Goal: Use online tool/utility: Utilize a website feature to perform a specific function

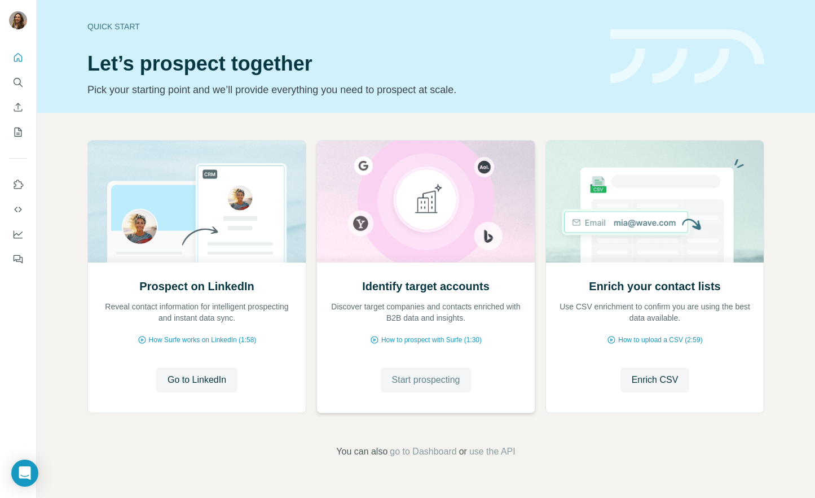
click at [440, 380] on span "Start prospecting" at bounding box center [426, 380] width 68 height 14
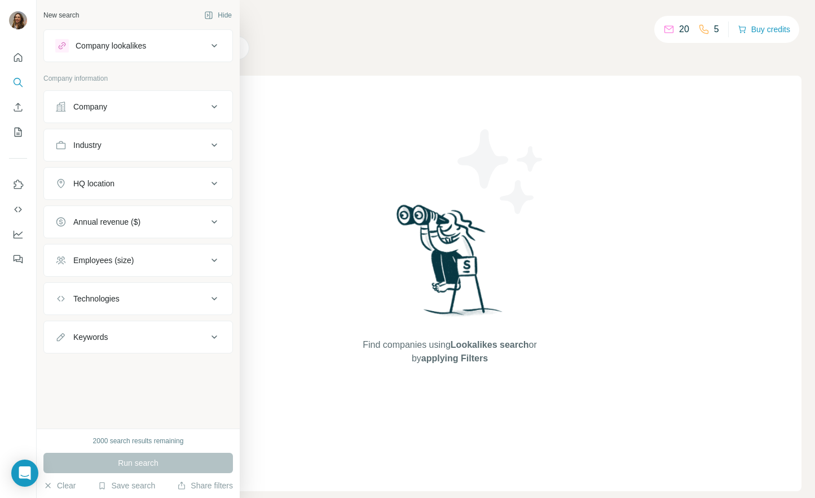
click at [55, 106] on icon at bounding box center [60, 106] width 11 height 11
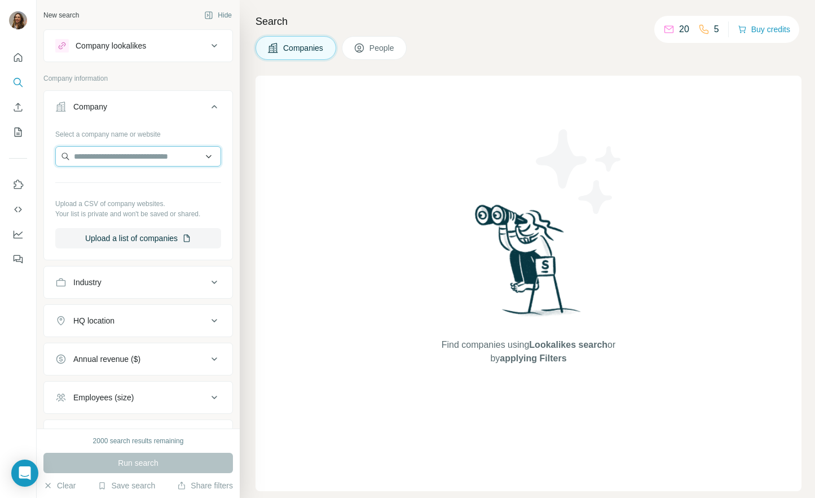
click at [119, 150] on input "text" at bounding box center [138, 156] width 166 height 20
click at [157, 275] on button "Industry" at bounding box center [138, 282] width 188 height 27
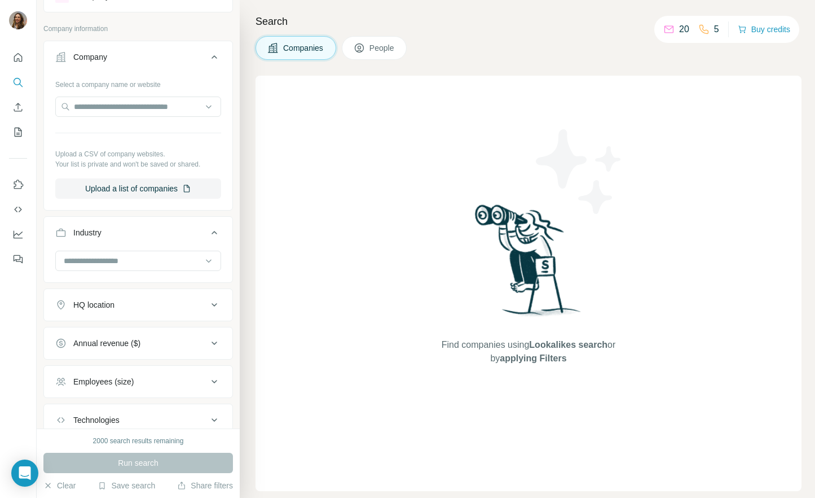
scroll to position [65, 0]
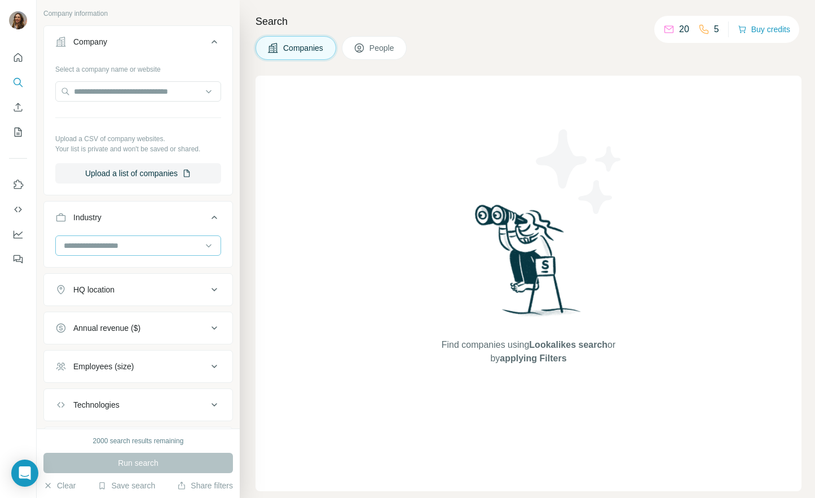
click at [154, 249] on input at bounding box center [132, 245] width 139 height 12
click at [132, 242] on input at bounding box center [132, 245] width 139 height 12
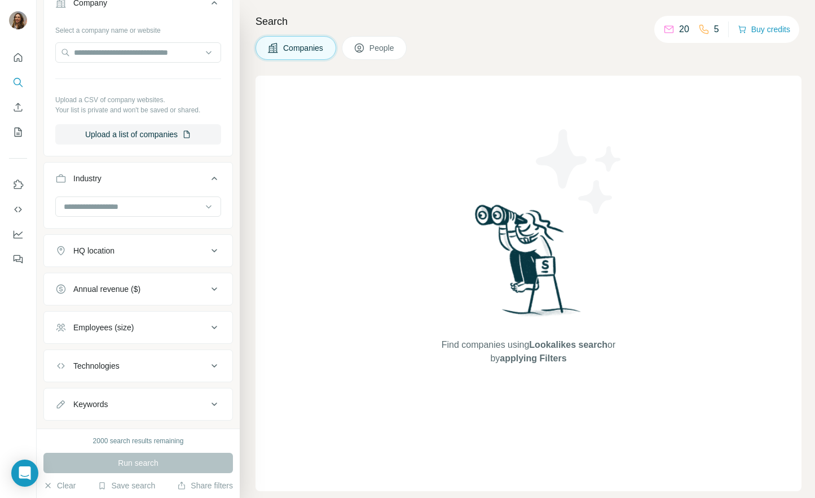
scroll to position [128, 0]
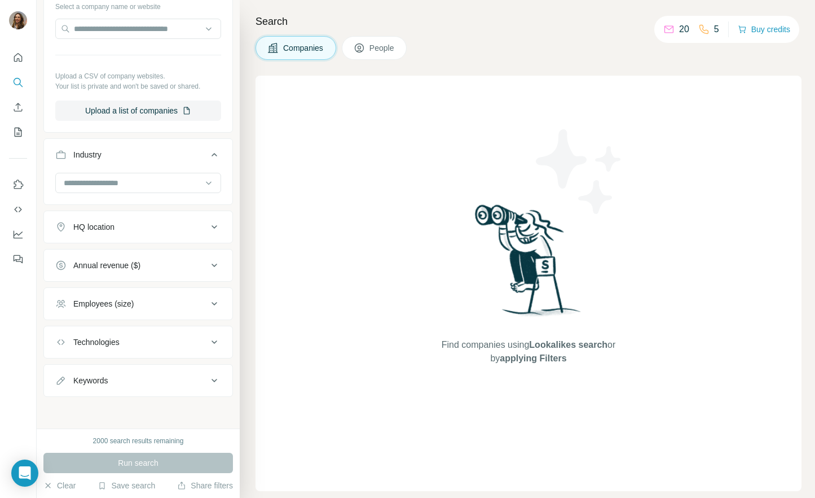
click at [137, 334] on button "Technologies" at bounding box center [138, 341] width 188 height 27
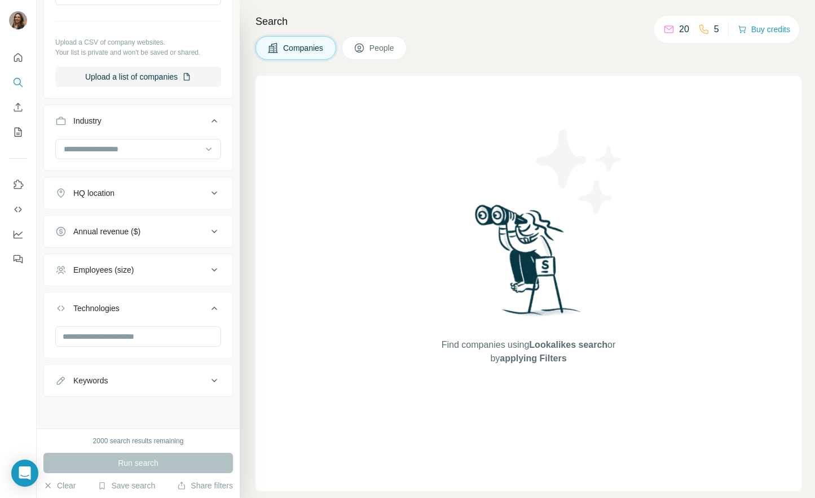
click at [154, 391] on button "Keywords" at bounding box center [138, 380] width 188 height 27
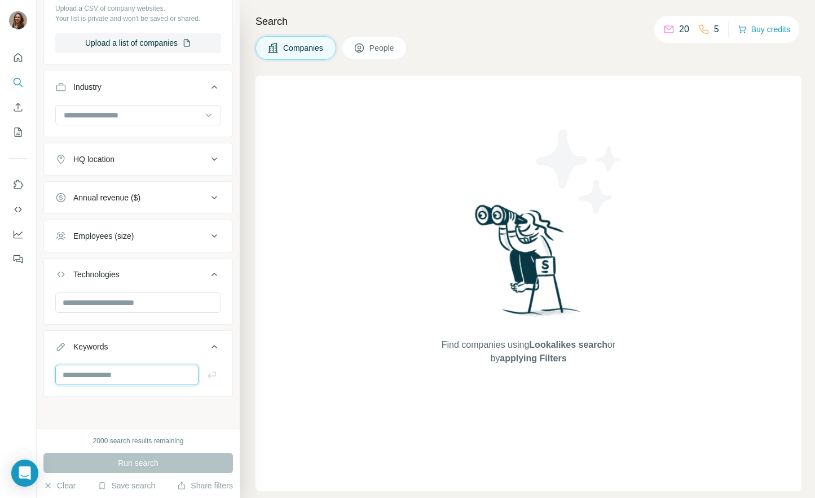
click at [156, 375] on input "text" at bounding box center [126, 375] width 143 height 20
type input "**********"
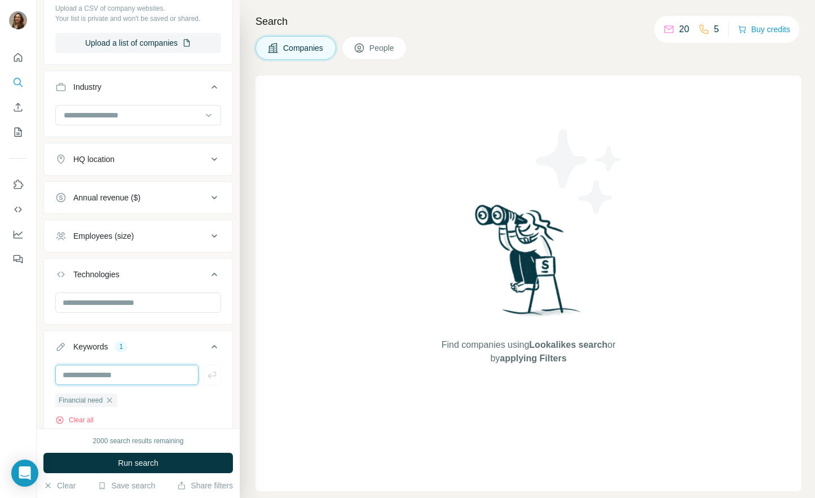
scroll to position [236, 0]
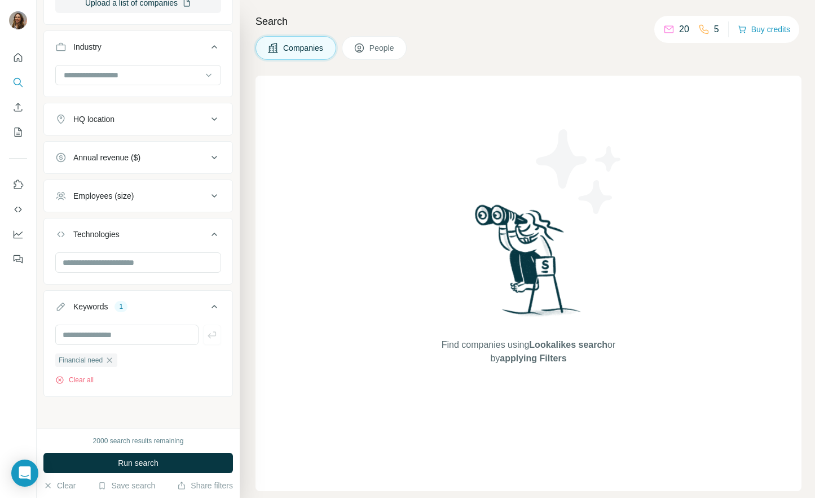
click at [188, 459] on button "Run search" at bounding box center [138, 463] width 190 height 20
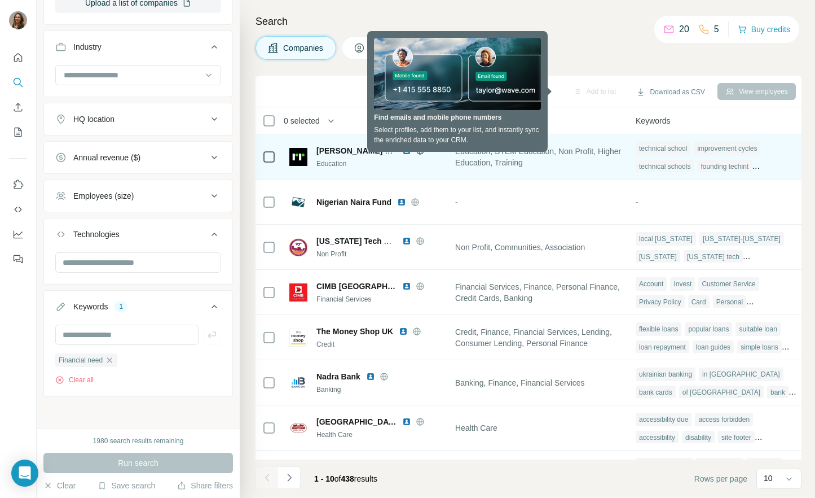
scroll to position [0, 827]
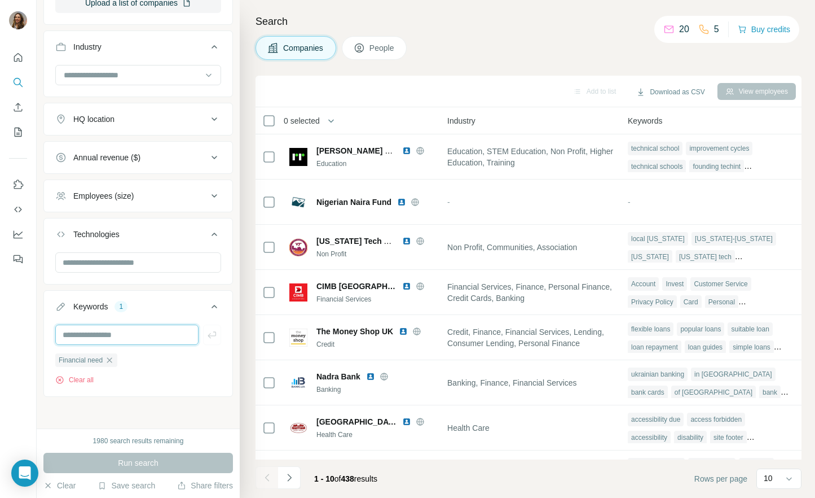
drag, startPoint x: 164, startPoint y: 335, endPoint x: 149, endPoint y: 351, distance: 22.0
click at [164, 335] on input "text" at bounding box center [126, 335] width 143 height 20
drag, startPoint x: 114, startPoint y: 363, endPoint x: 122, endPoint y: 340, distance: 24.1
click at [113, 362] on icon "button" at bounding box center [109, 360] width 9 height 9
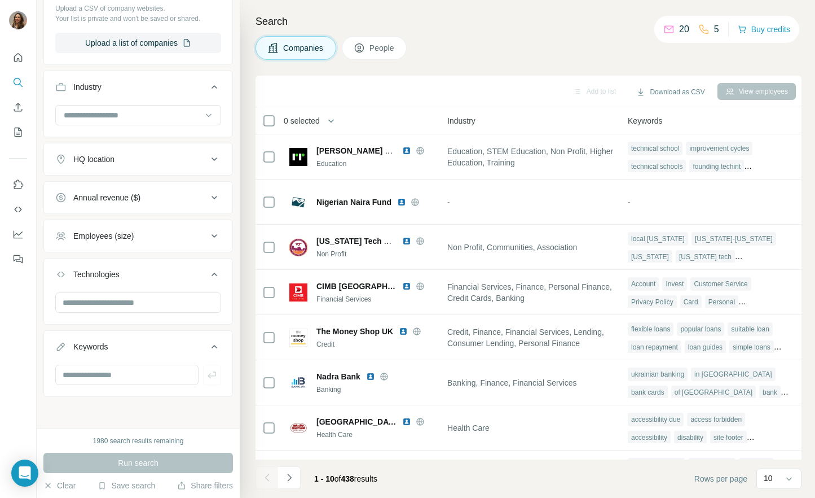
scroll to position [195, 0]
click at [130, 374] on input "text" at bounding box center [126, 375] width 143 height 20
type input "**********"
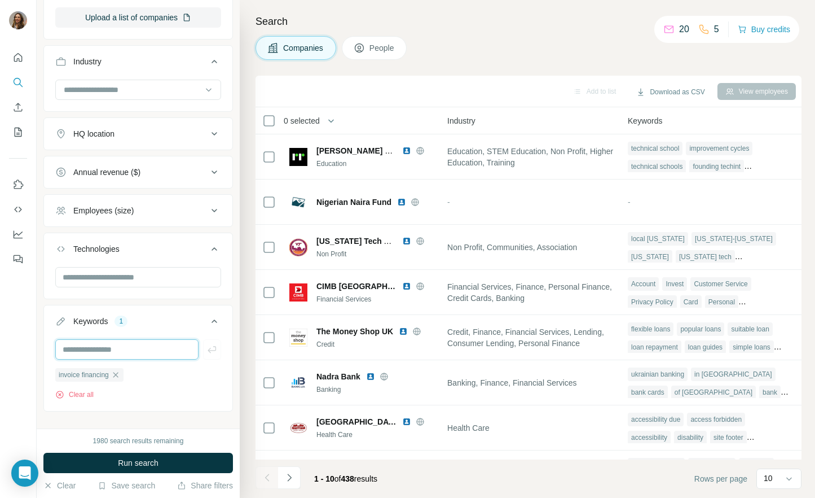
scroll to position [226, 0]
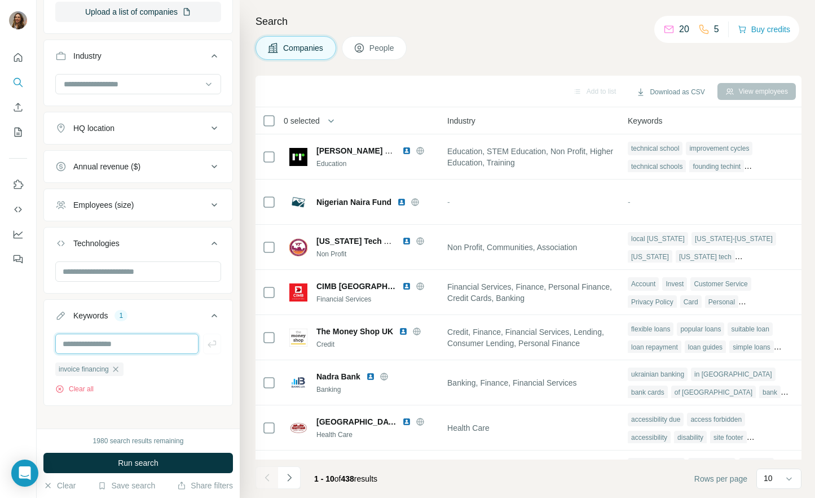
click at [157, 340] on input "text" at bounding box center [126, 344] width 143 height 20
type input "*******"
click at [108, 468] on button "Run search" at bounding box center [138, 463] width 190 height 20
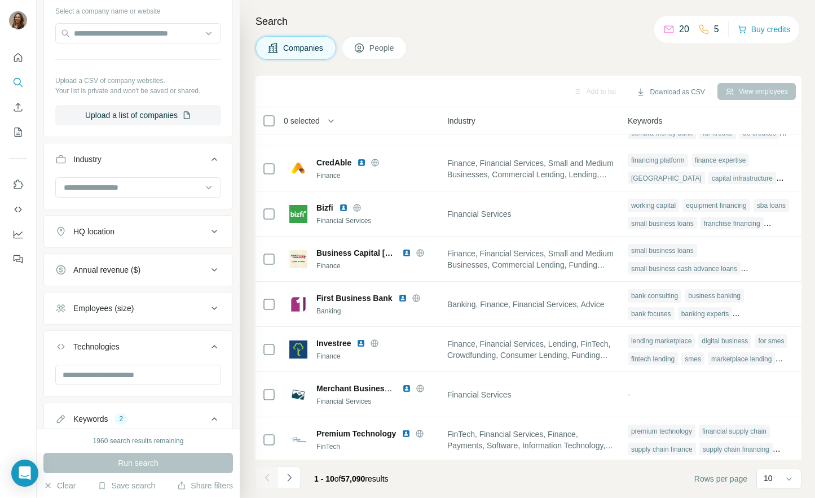
scroll to position [121, 0]
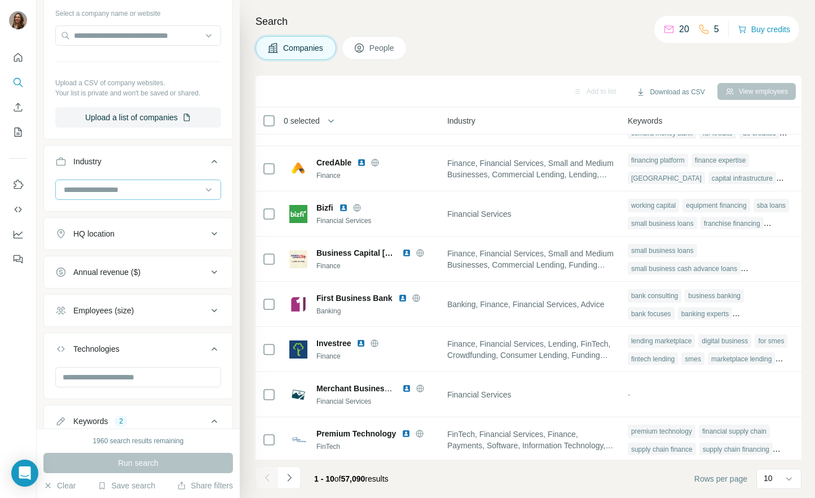
click at [107, 192] on input at bounding box center [132, 189] width 139 height 12
click at [107, 194] on input at bounding box center [132, 189] width 139 height 12
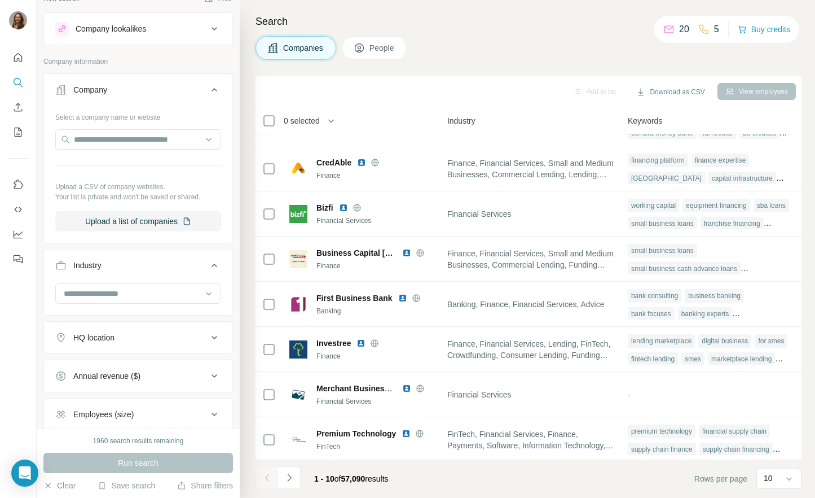
scroll to position [0, 0]
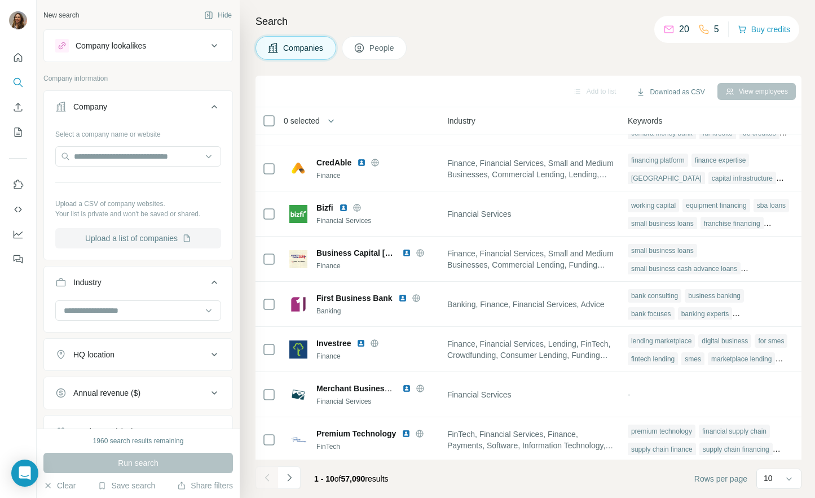
click at [122, 236] on button "Upload a list of companies" at bounding box center [138, 238] width 166 height 20
